Goal: Download file/media

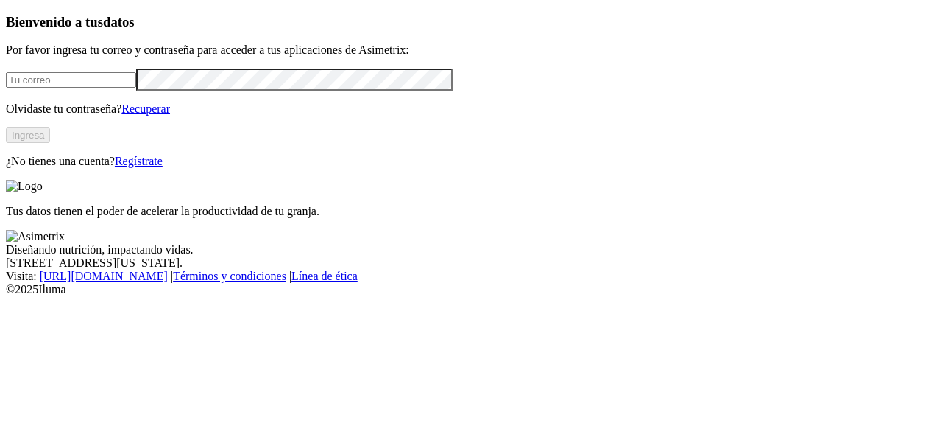
type input "[EMAIL_ADDRESS][DOMAIN_NAME]"
click at [50, 143] on button "Ingresa" at bounding box center [28, 134] width 44 height 15
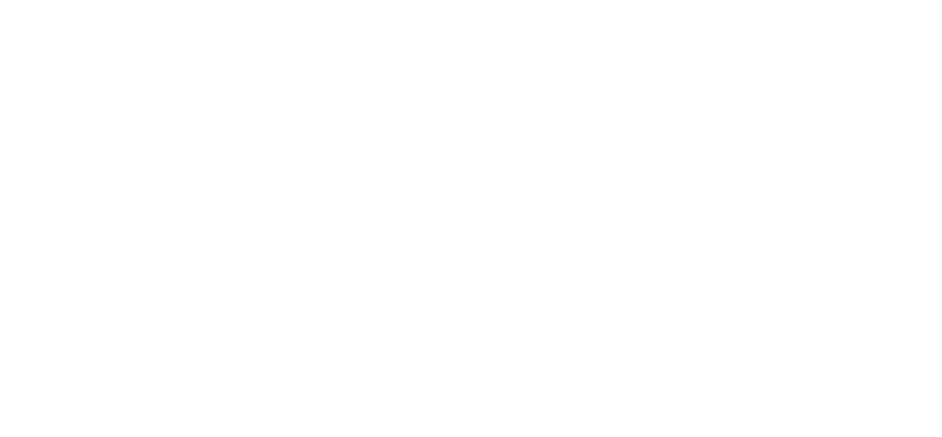
type input "pin"
